Goal: Transaction & Acquisition: Register for event/course

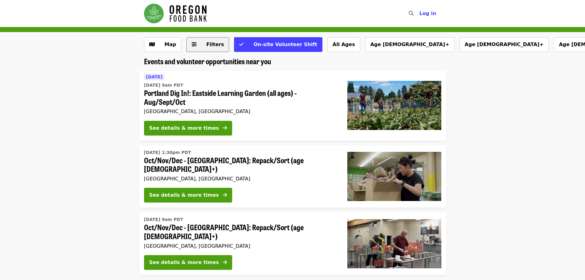
click at [209, 48] on span "Filters" at bounding box center [212, 44] width 24 height 7
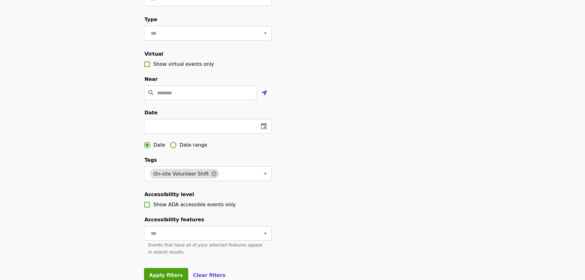
scroll to position [90, 0]
click at [173, 133] on input "text" at bounding box center [199, 126] width 110 height 15
type input "**********"
click button "Apply filters" at bounding box center [166, 275] width 44 height 15
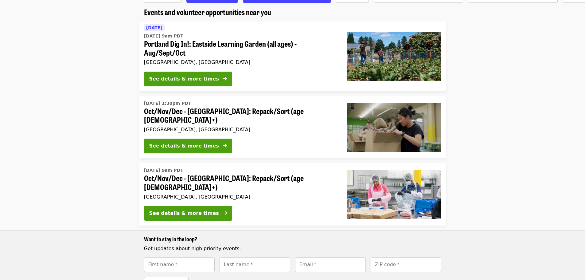
scroll to position [49, 0]
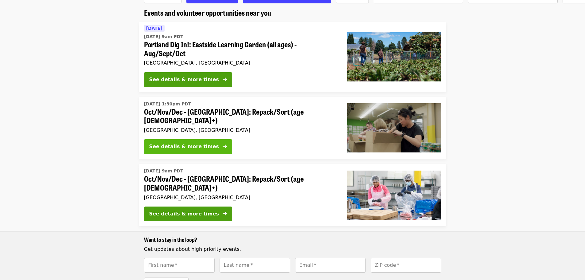
click at [189, 147] on div "See details & more times" at bounding box center [184, 146] width 70 height 7
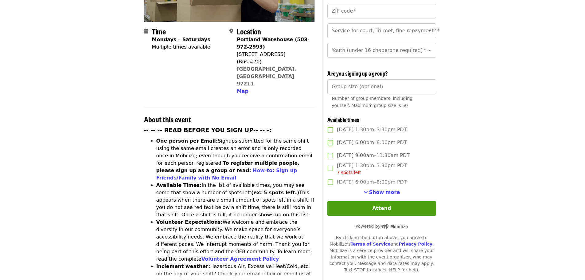
scroll to position [137, 0]
click at [386, 191] on span "Show more" at bounding box center [384, 192] width 31 height 6
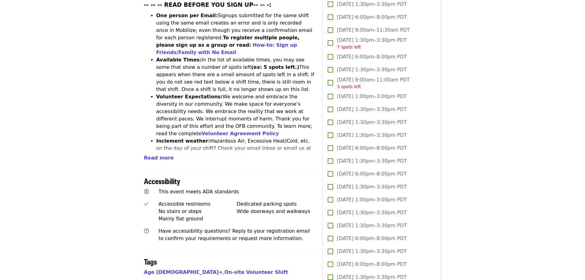
scroll to position [262, 0]
